Goal: Use online tool/utility: Utilize a website feature to perform a specific function

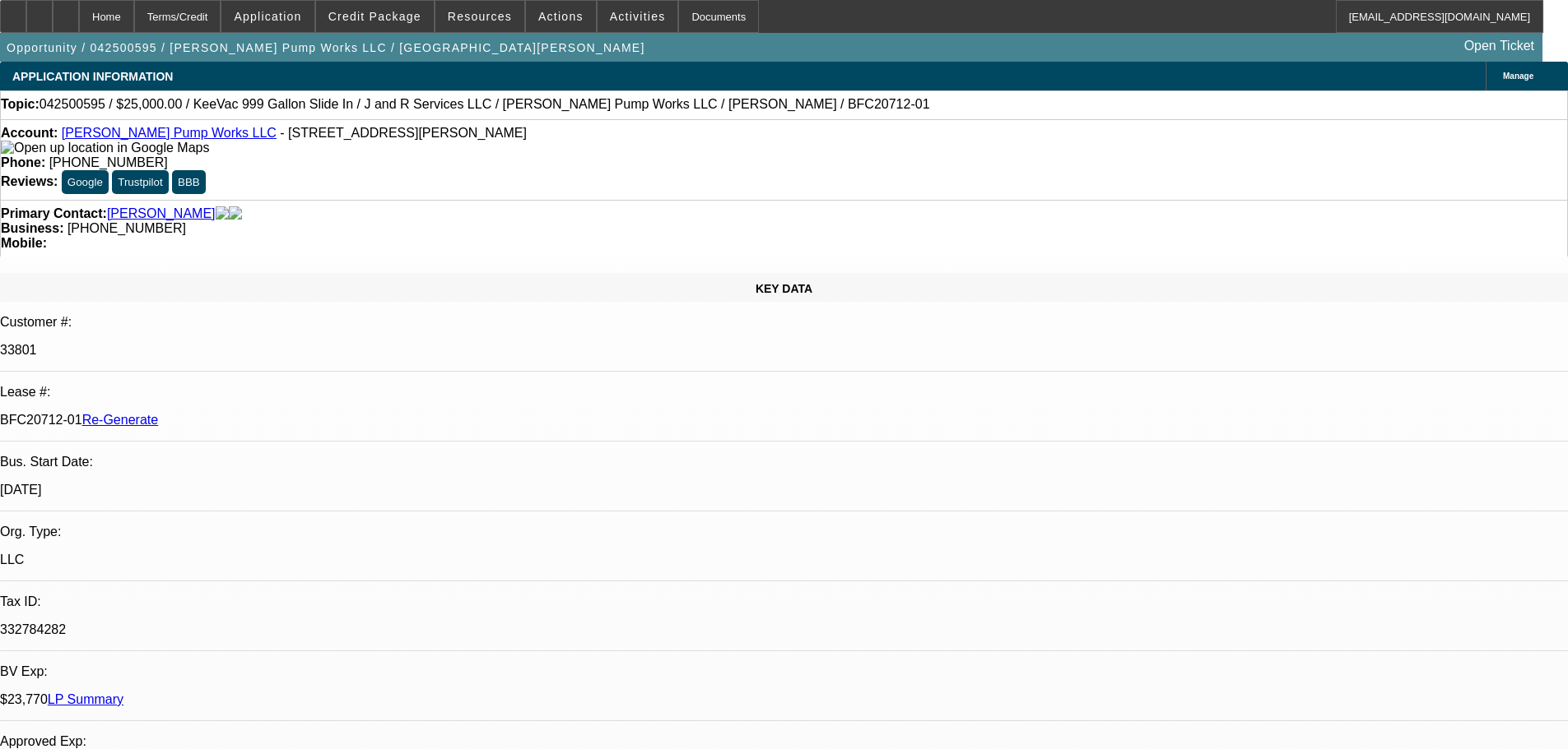
select select "4"
select select "0"
select select "2"
select select "0"
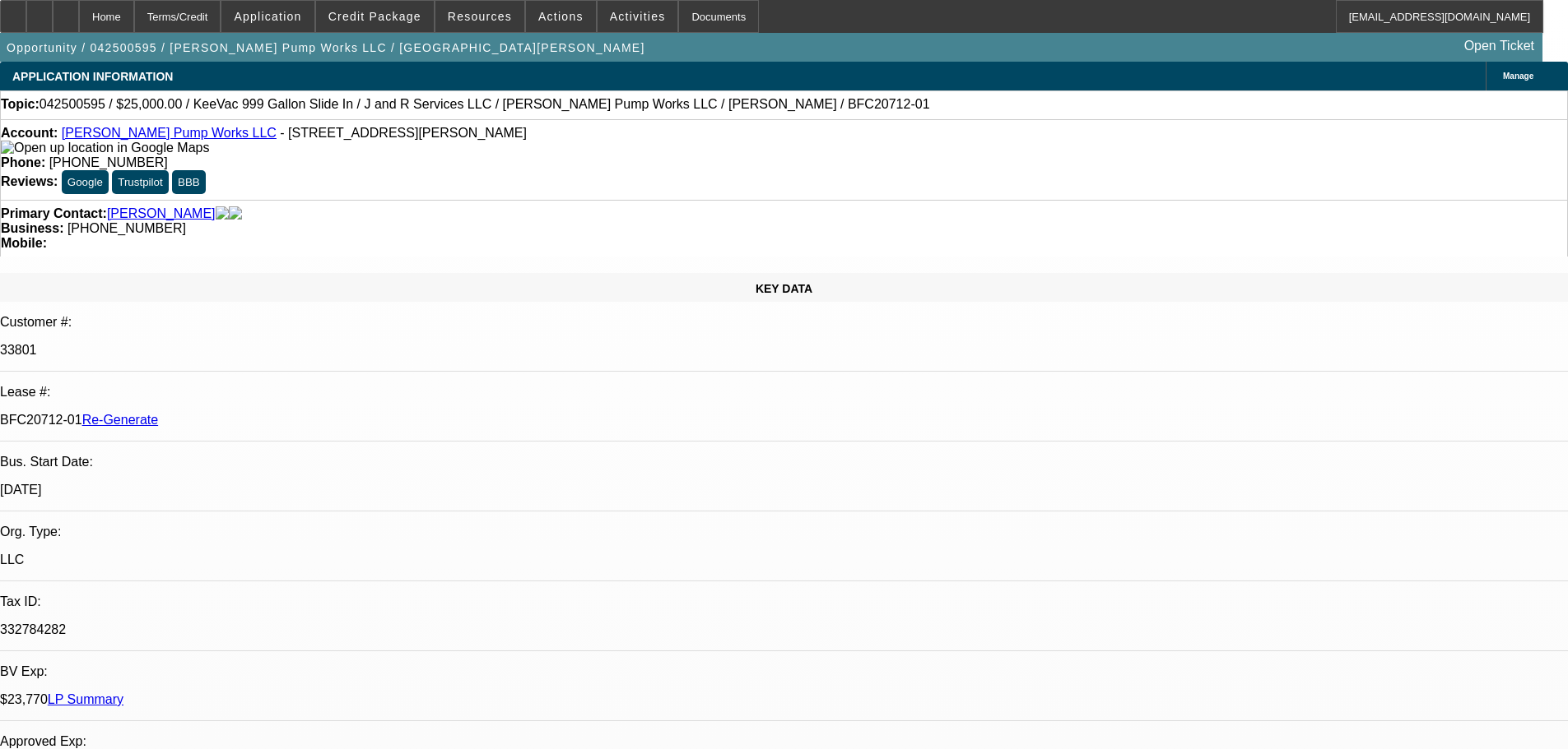
select select "6"
drag, startPoint x: 437, startPoint y: 139, endPoint x: 207, endPoint y: 137, distance: 230.0
click at [207, 137] on div "Account: [PERSON_NAME] Pump Works LLC - [STREET_ADDRESS][PERSON_NAME]" at bounding box center [784, 140] width 1566 height 30
copy span "[STREET_ADDRESS][PERSON_NAME]"
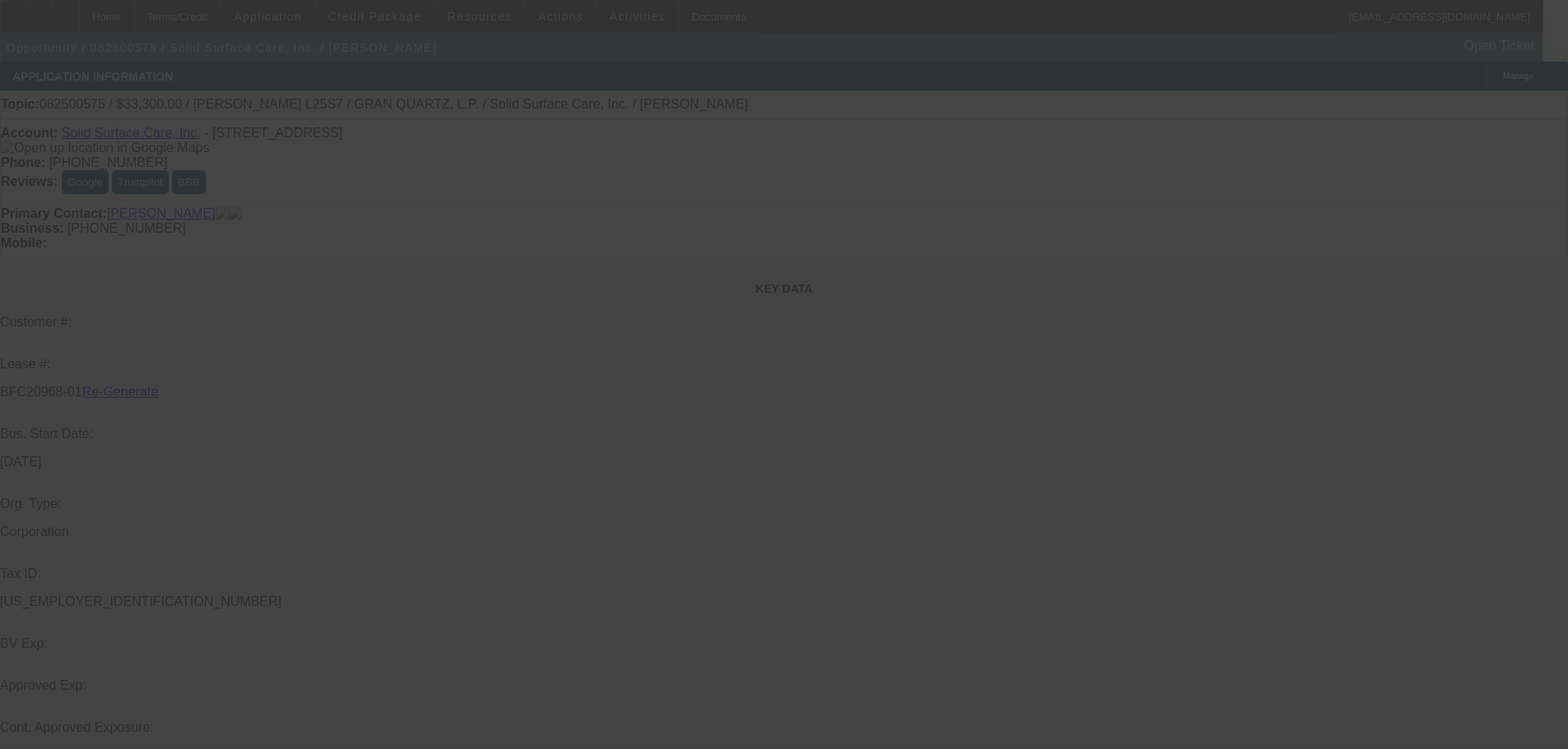
select select "3"
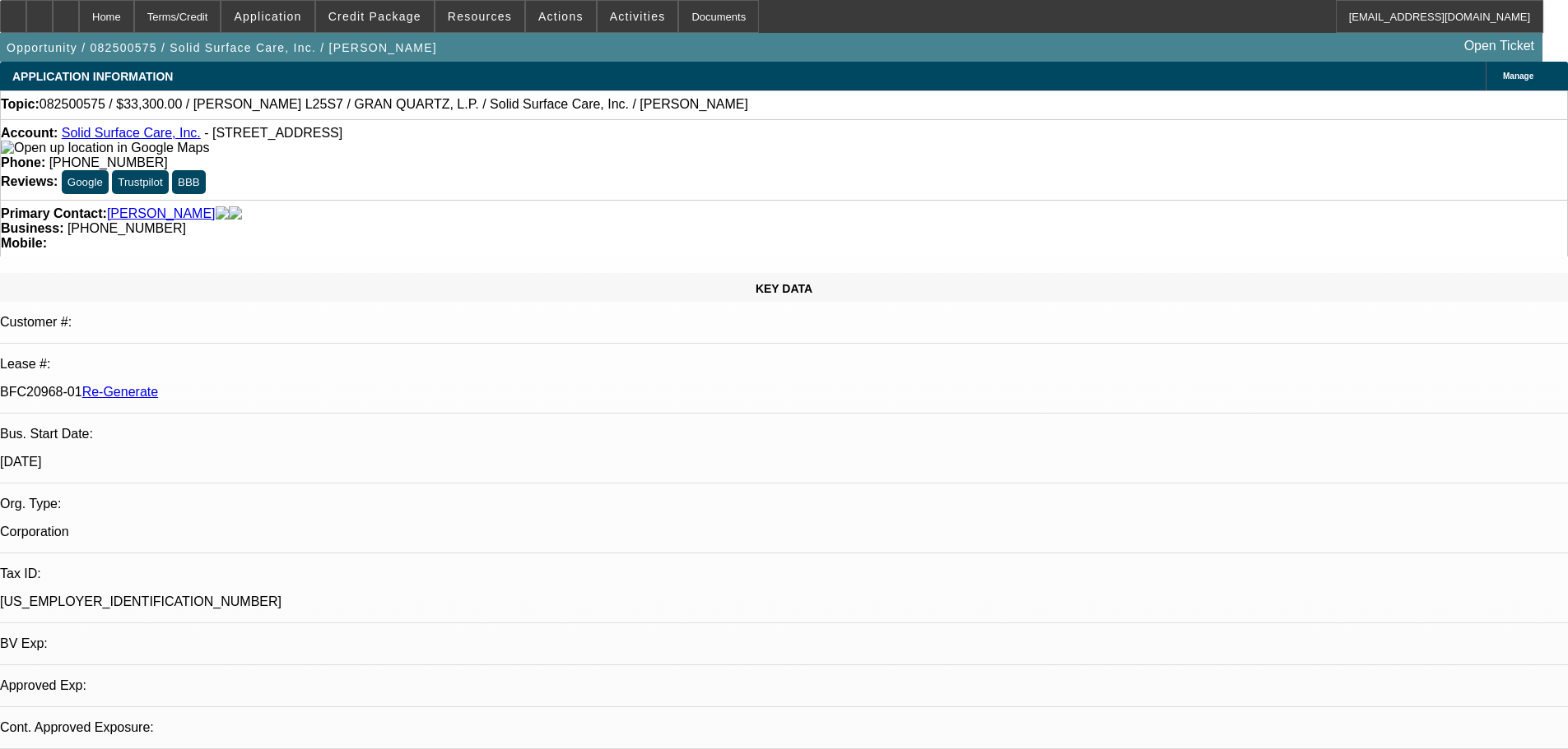
select select "0"
select select "2"
select select "0"
select select "6"
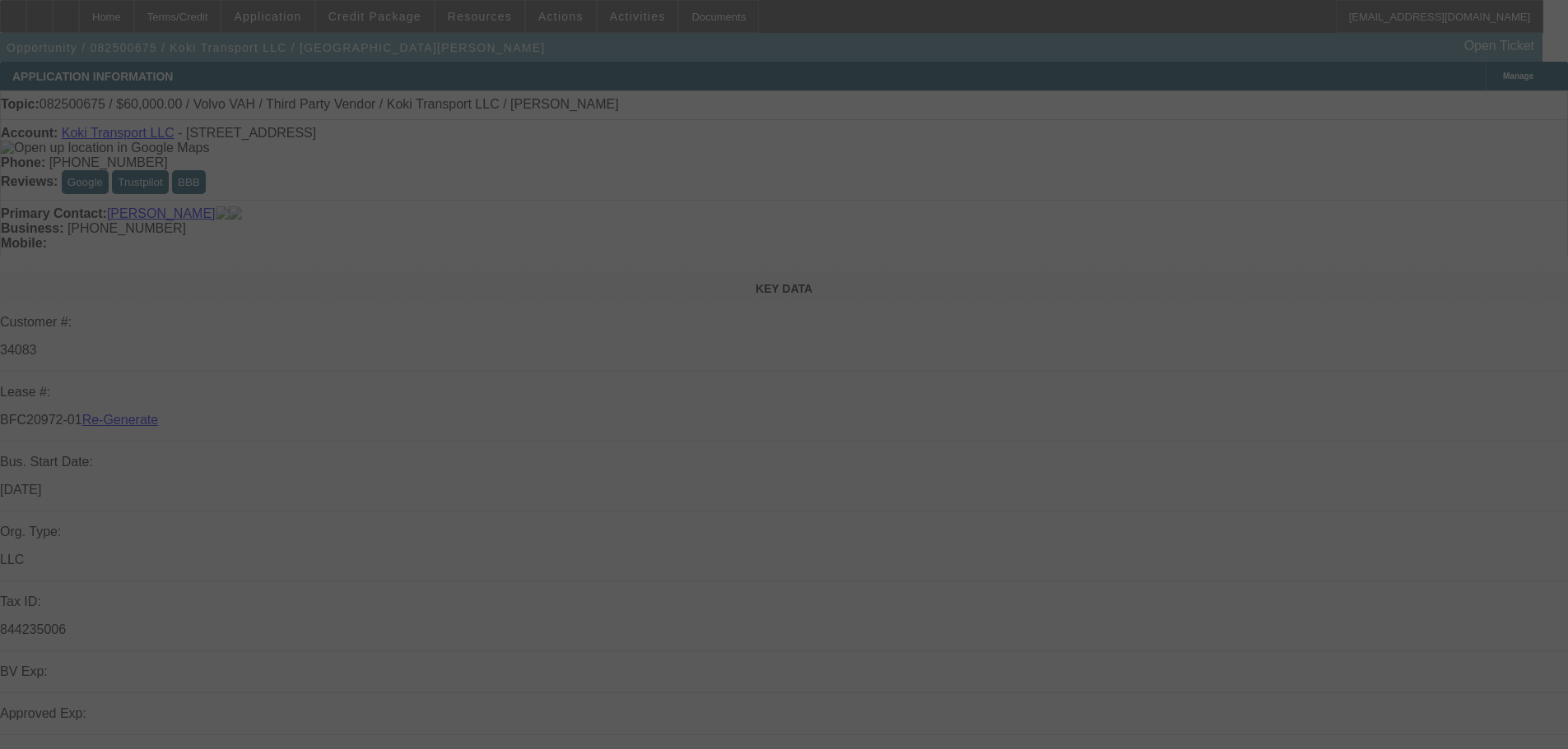
select select "3"
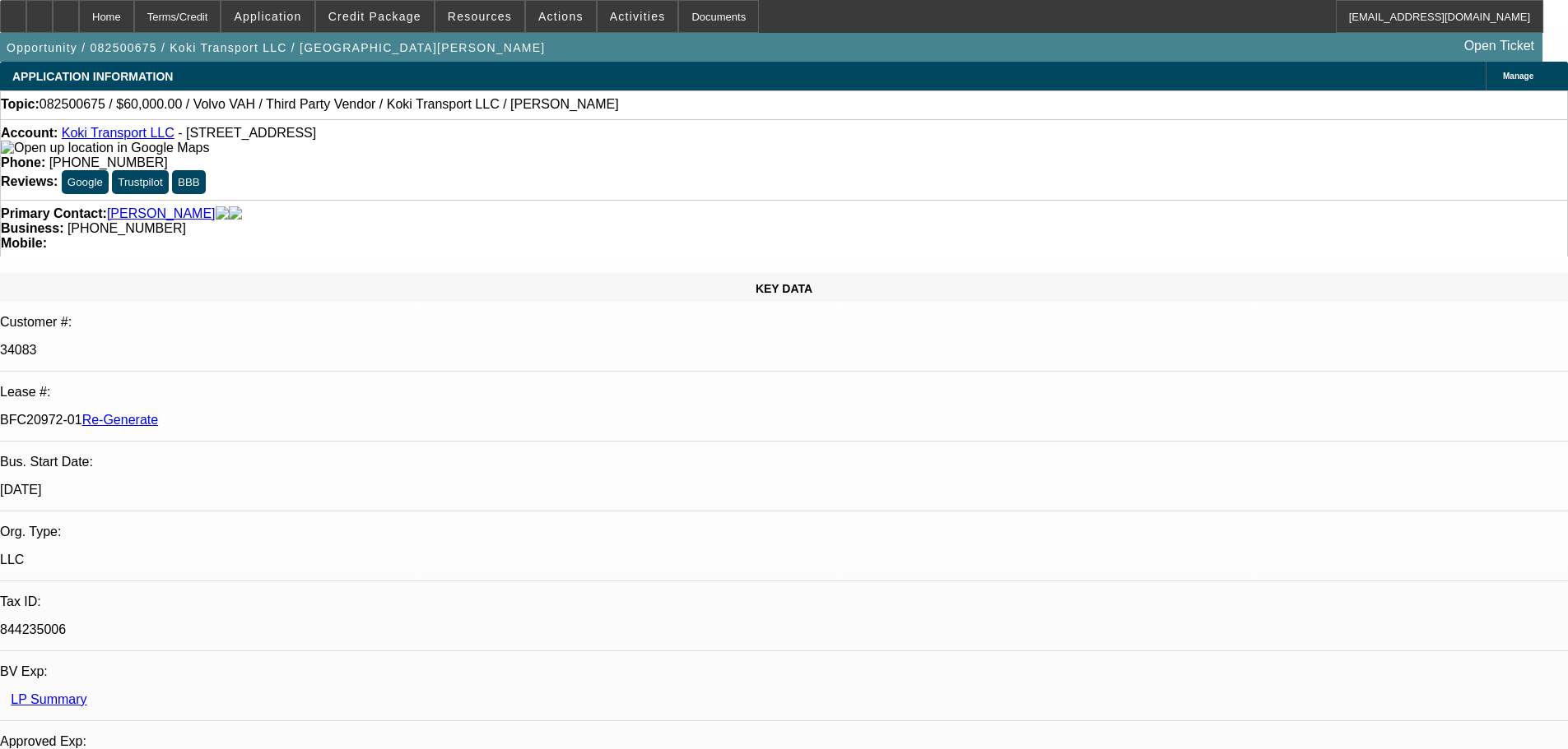
select select "0.2"
select select "2"
select select "0"
select select "6"
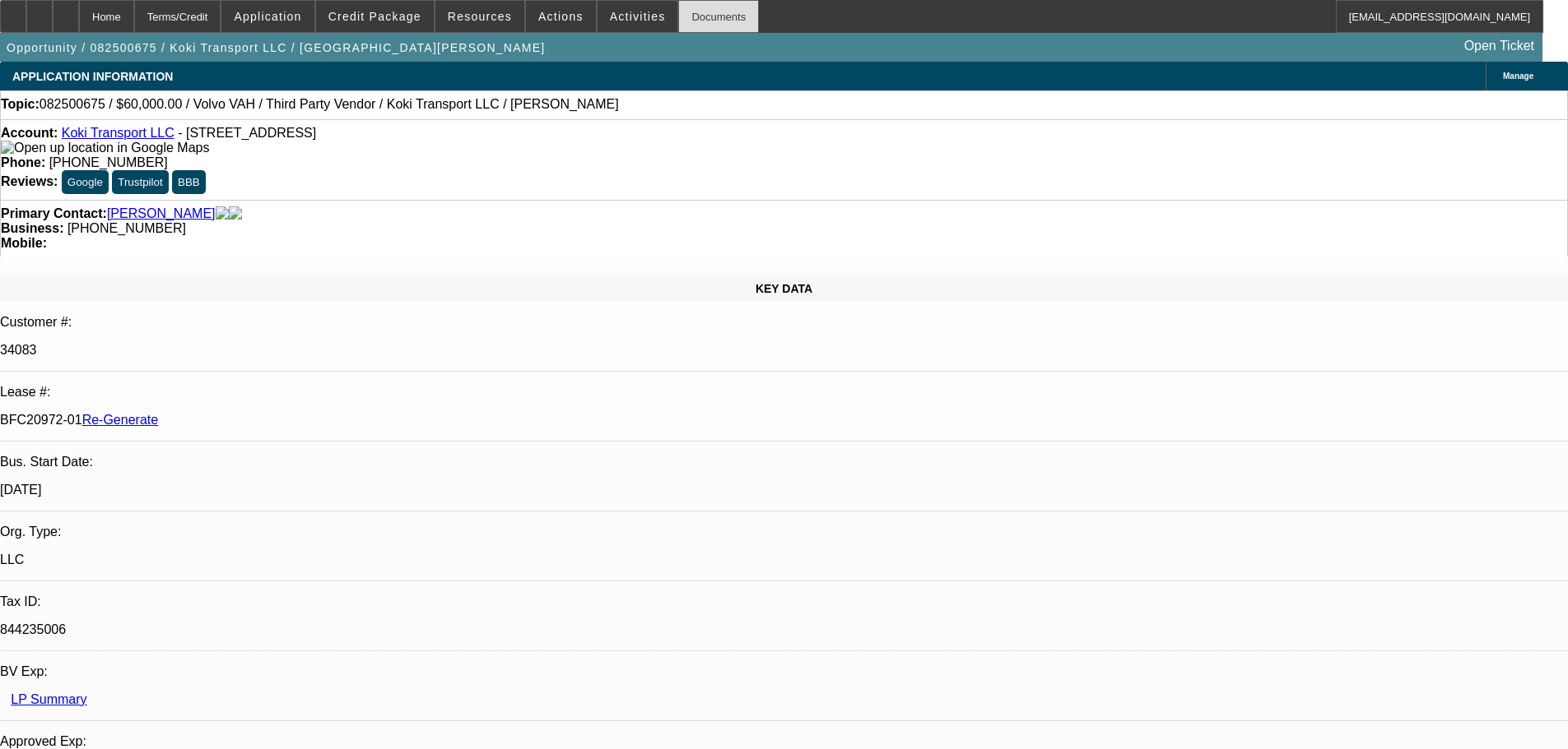
click at [682, 9] on div "Documents" at bounding box center [719, 16] width 81 height 33
